Goal: Find specific page/section: Find specific page/section

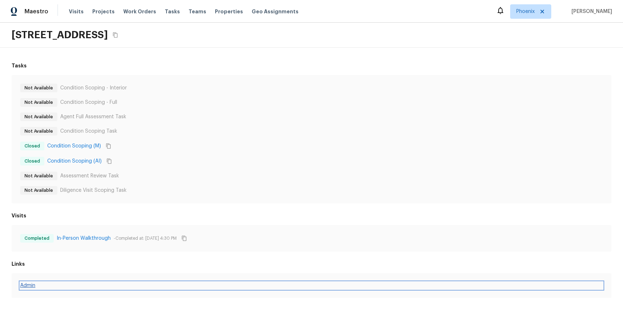
click at [31, 283] on link "Admin" at bounding box center [311, 285] width 583 height 7
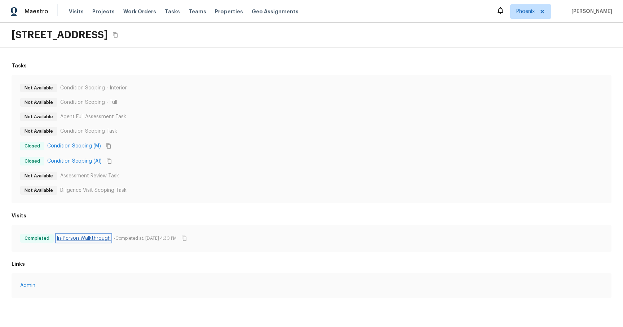
click at [96, 235] on link "In-Person Walkthrough" at bounding box center [84, 238] width 54 height 7
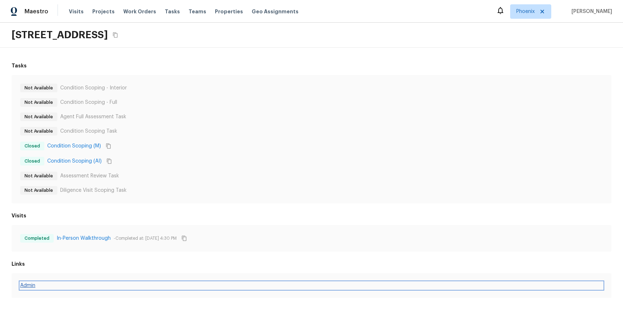
click at [27, 286] on link "Admin" at bounding box center [311, 285] width 583 height 7
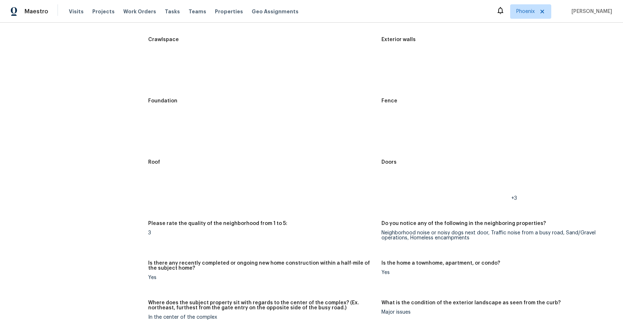
scroll to position [221, 0]
